Goal: Use online tool/utility: Utilize a website feature to perform a specific function

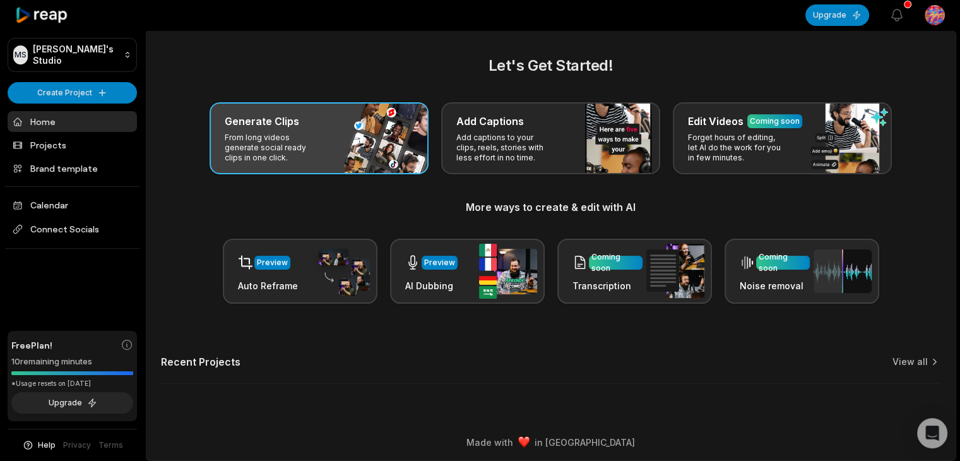
click at [349, 155] on div "Generate Clips From long videos generate social ready clips in one click." at bounding box center [319, 138] width 219 height 72
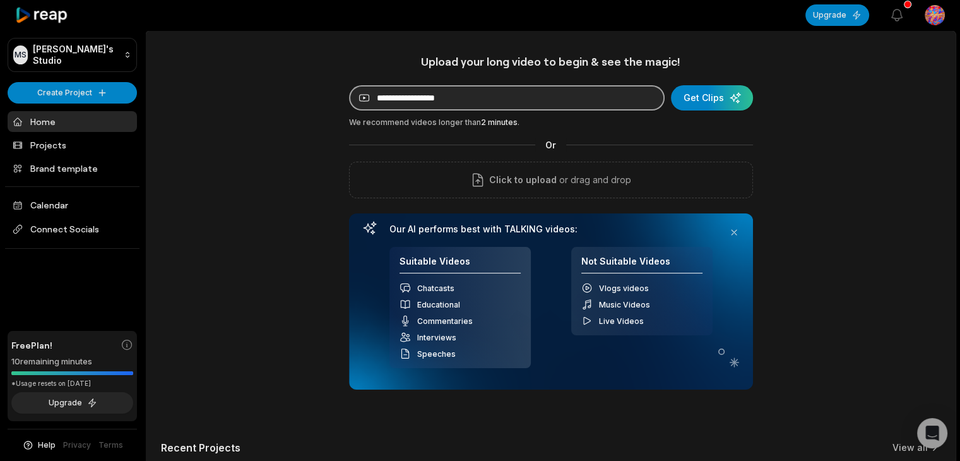
click at [604, 107] on input at bounding box center [507, 97] width 316 height 25
paste input "**********"
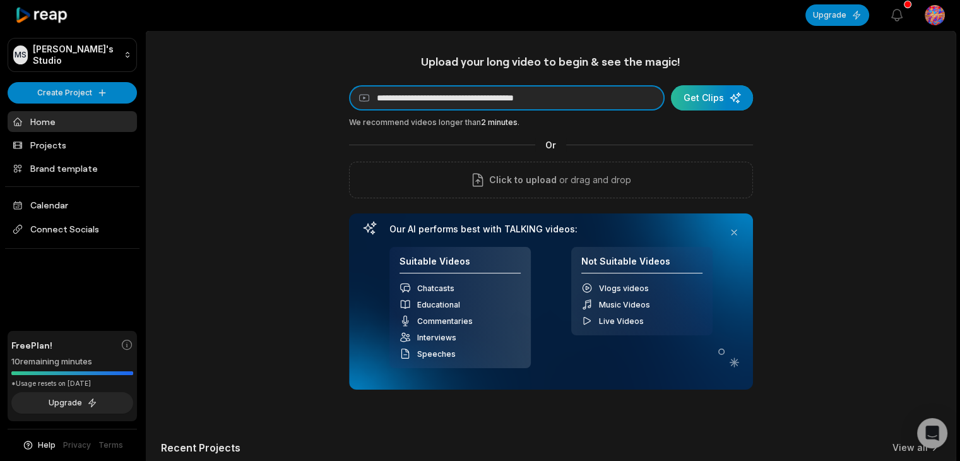
type input "**********"
click at [707, 92] on div "submit" at bounding box center [712, 97] width 82 height 25
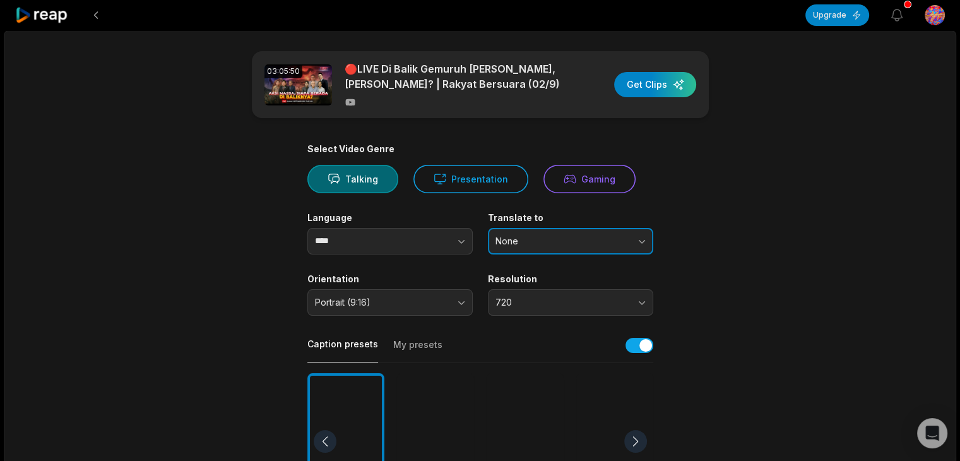
click at [537, 243] on span "None" at bounding box center [562, 240] width 133 height 11
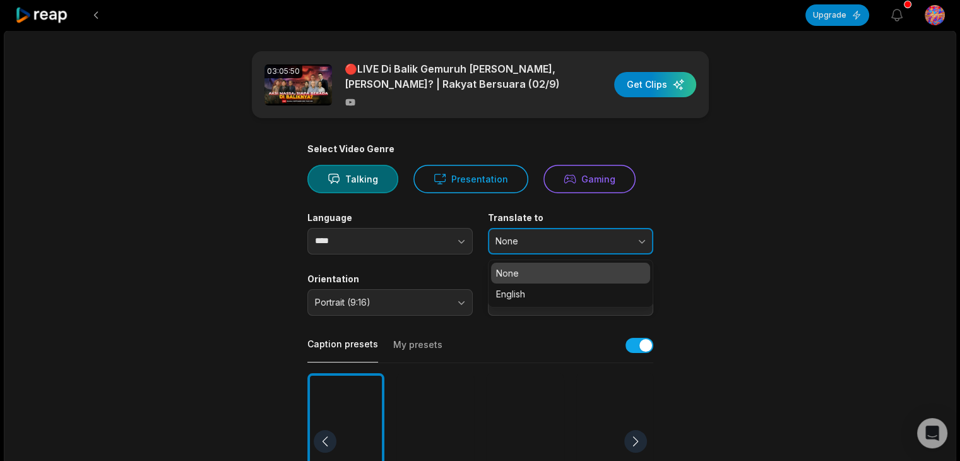
click at [543, 242] on span "None" at bounding box center [562, 240] width 133 height 11
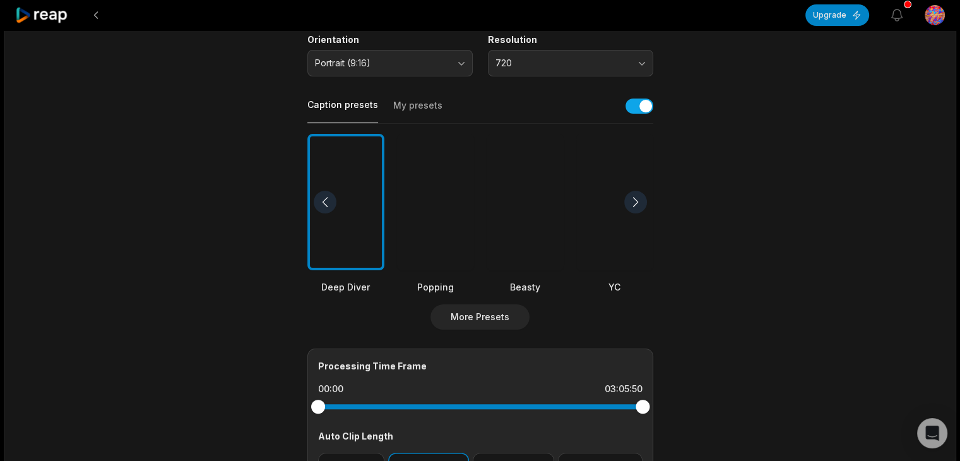
scroll to position [244, 0]
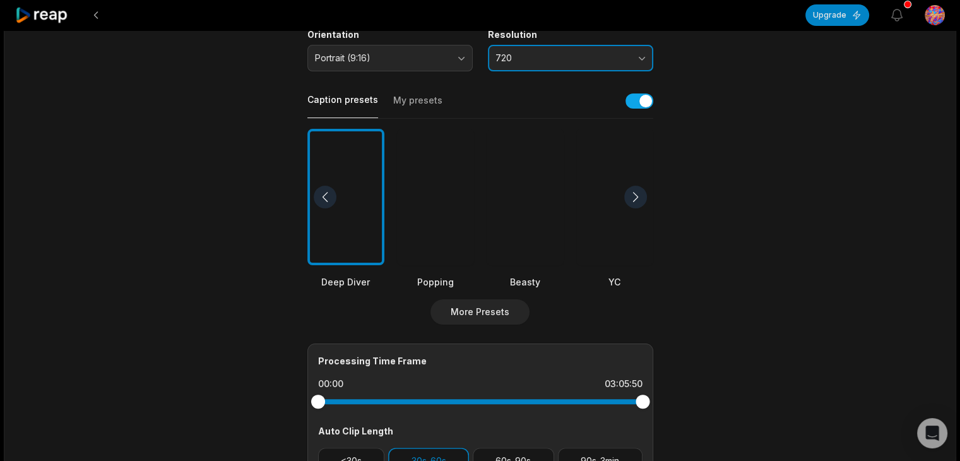
click at [568, 59] on span "720" at bounding box center [562, 57] width 133 height 11
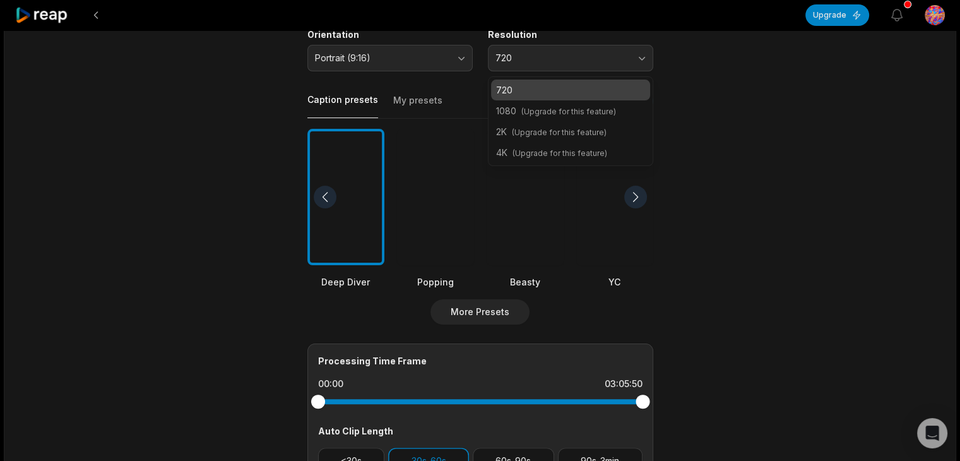
click at [708, 70] on main "03:05:50 🔴LIVE [PERSON_NAME] Gemuruh Aksi [PERSON_NAME], [PERSON_NAME]? | Rakya…" at bounding box center [480, 193] width 611 height 773
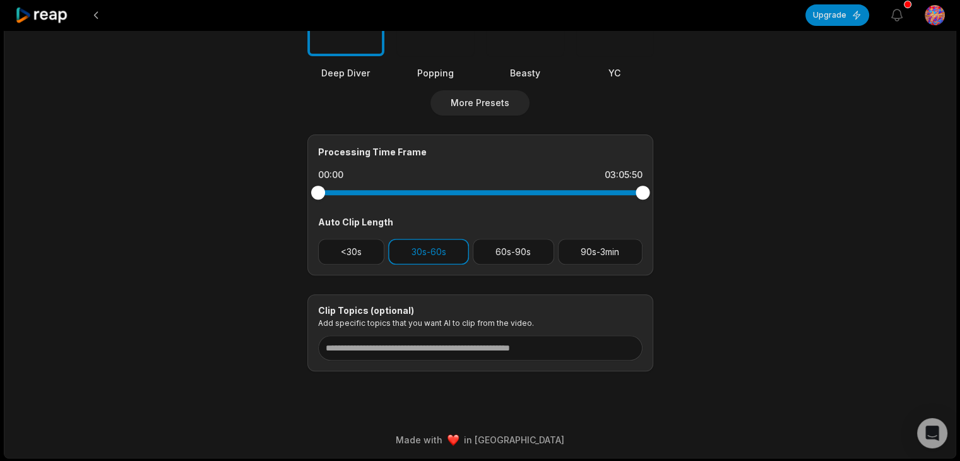
scroll to position [454, 0]
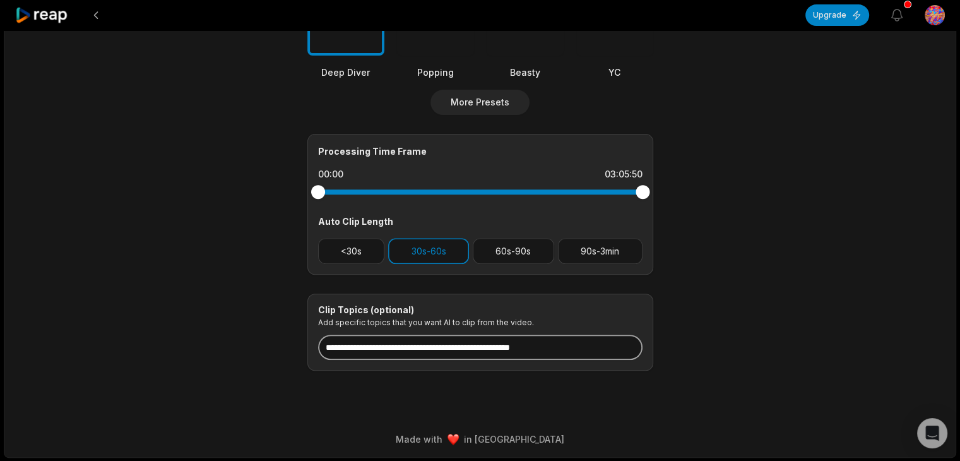
click at [476, 353] on input at bounding box center [480, 347] width 324 height 25
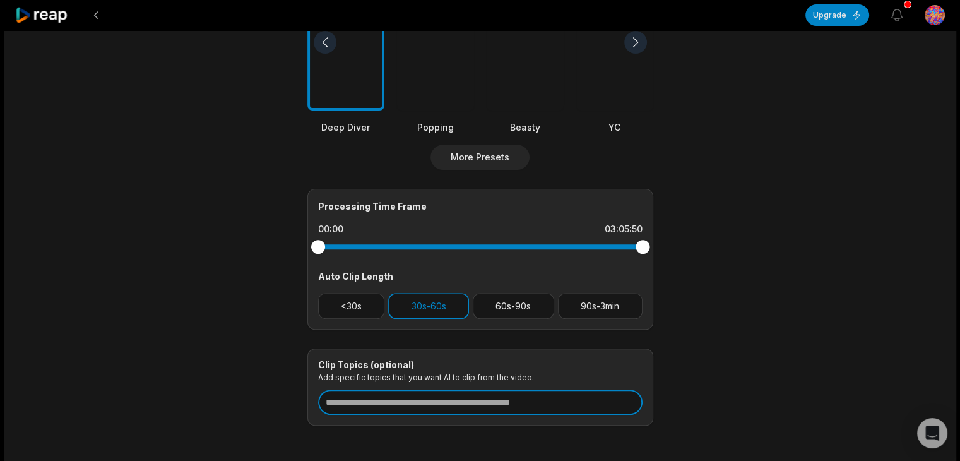
scroll to position [393, 0]
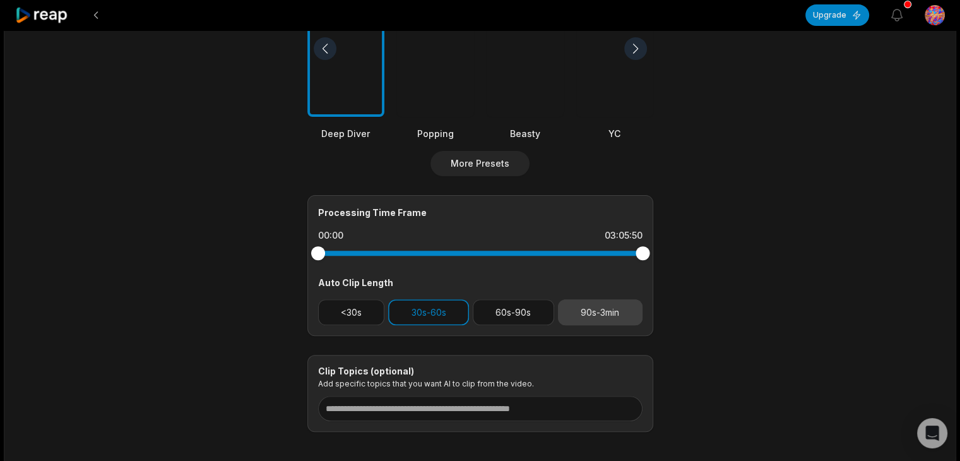
click at [575, 307] on button "90s-3min" at bounding box center [600, 312] width 85 height 26
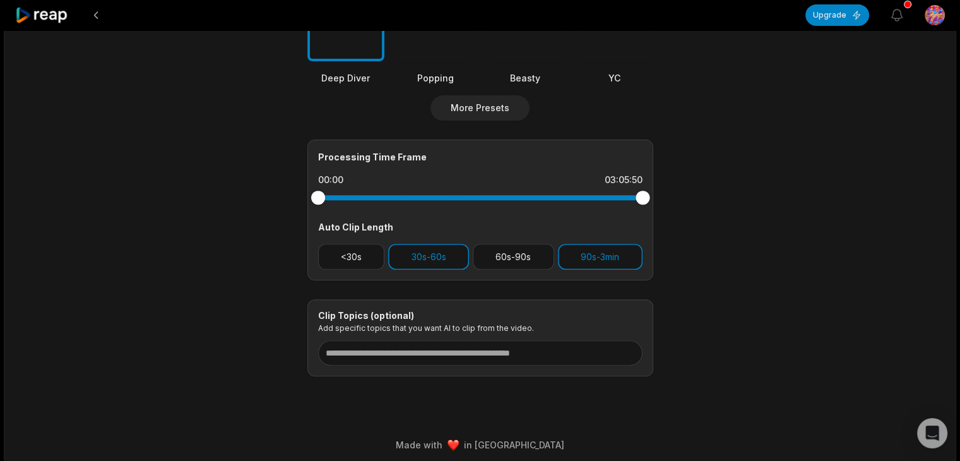
scroll to position [454, 0]
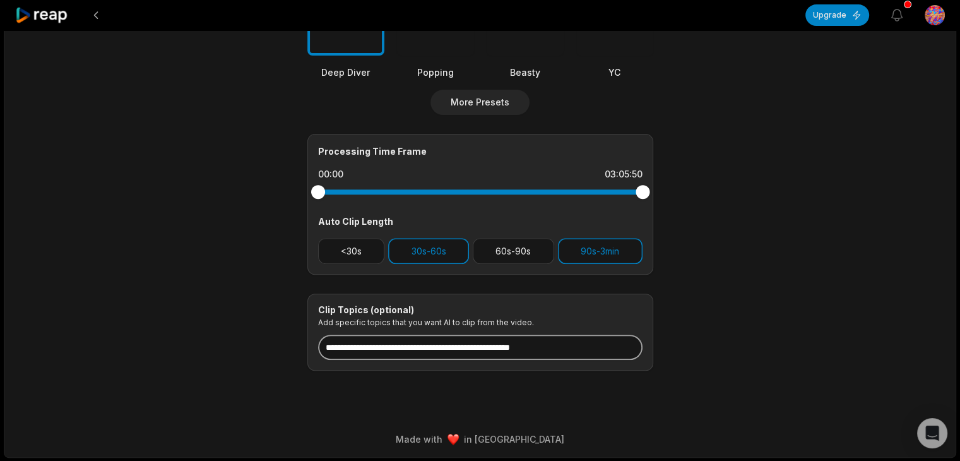
click at [414, 341] on input at bounding box center [480, 347] width 324 height 25
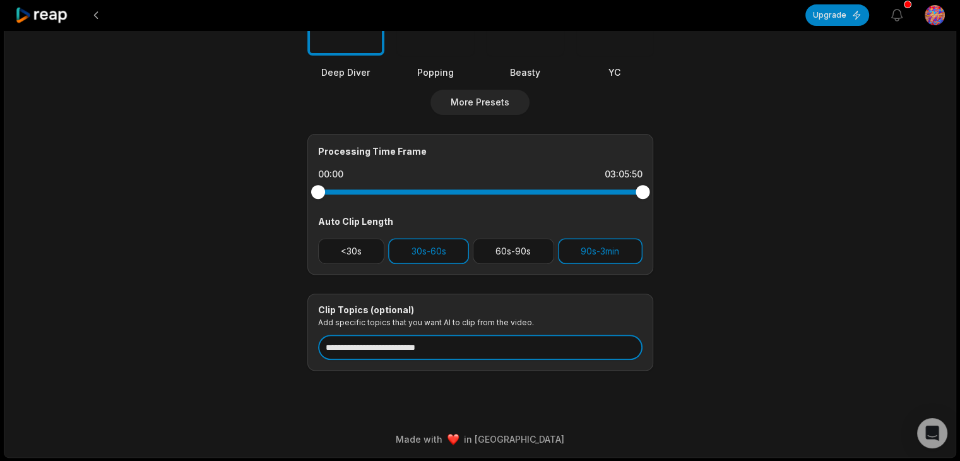
type input "**********"
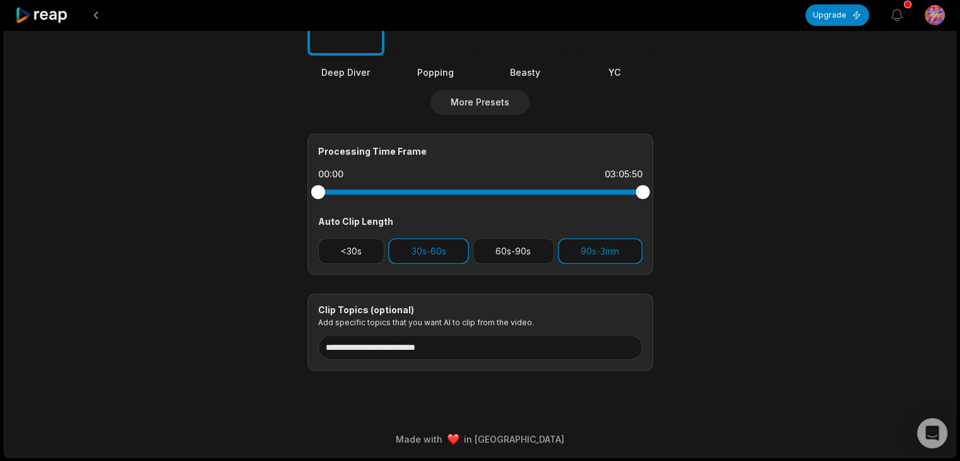
click at [446, 251] on button "30s-60s" at bounding box center [428, 251] width 81 height 26
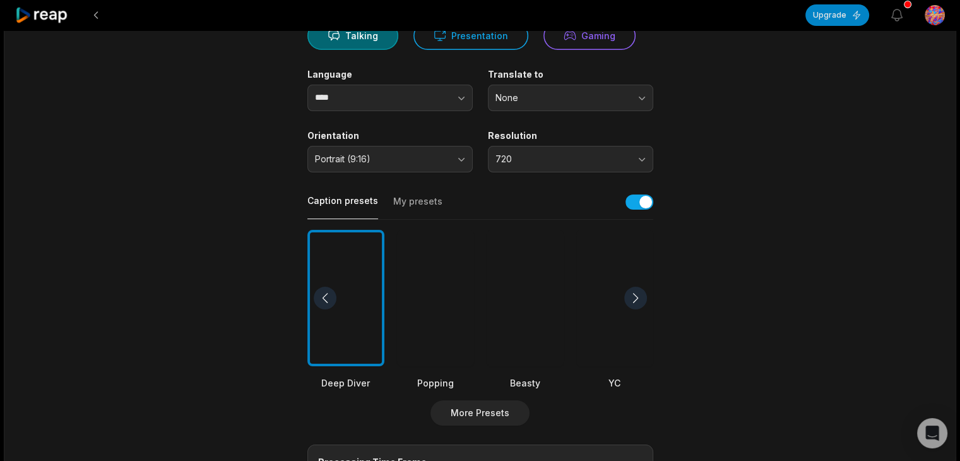
scroll to position [0, 0]
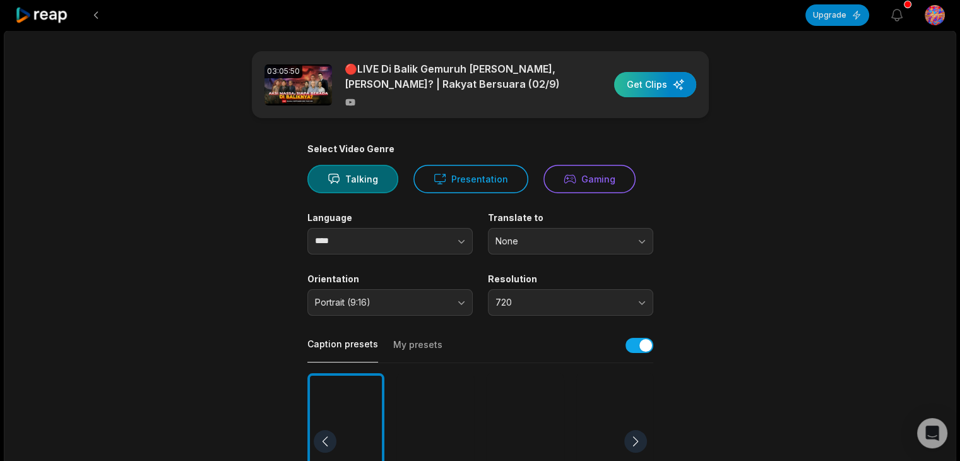
click at [659, 92] on div "button" at bounding box center [655, 84] width 82 height 25
click at [639, 80] on div "button" at bounding box center [655, 84] width 82 height 25
